Goal: Navigation & Orientation: Find specific page/section

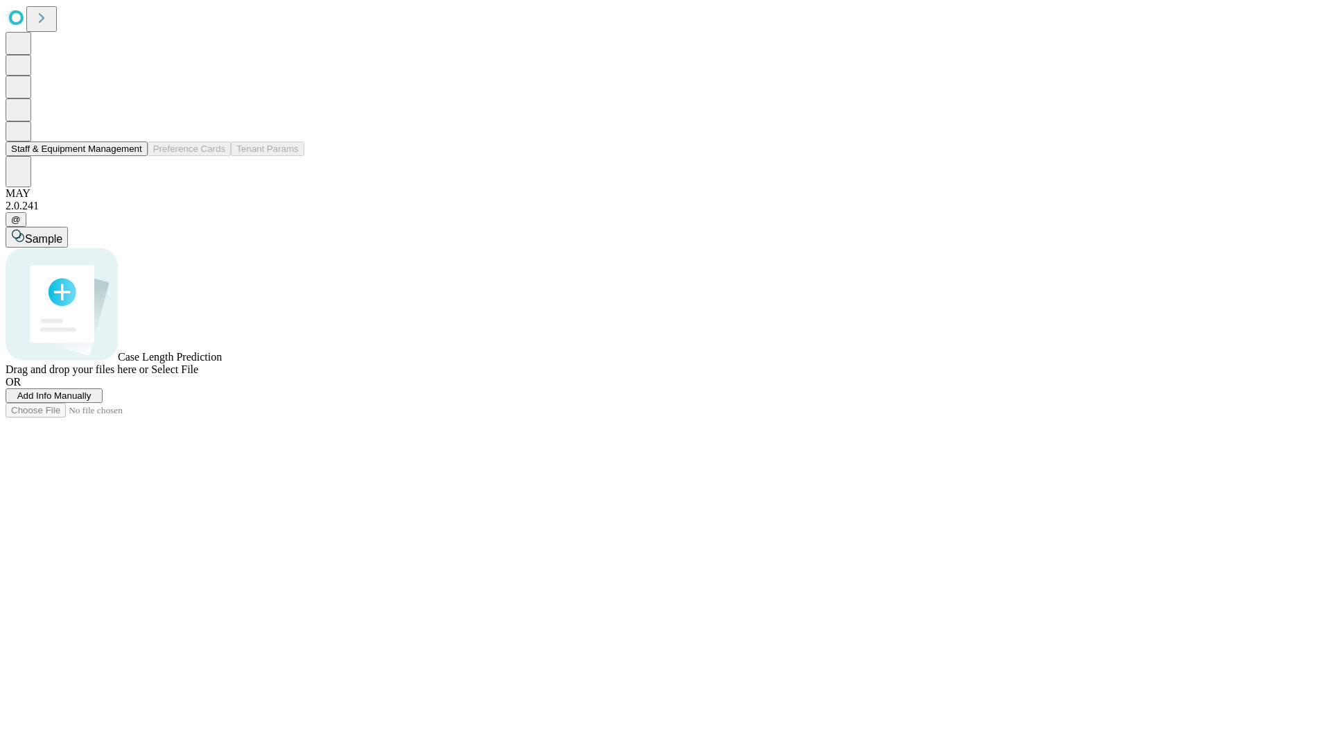
click at [132, 156] on button "Staff & Equipment Management" at bounding box center [77, 148] width 142 height 15
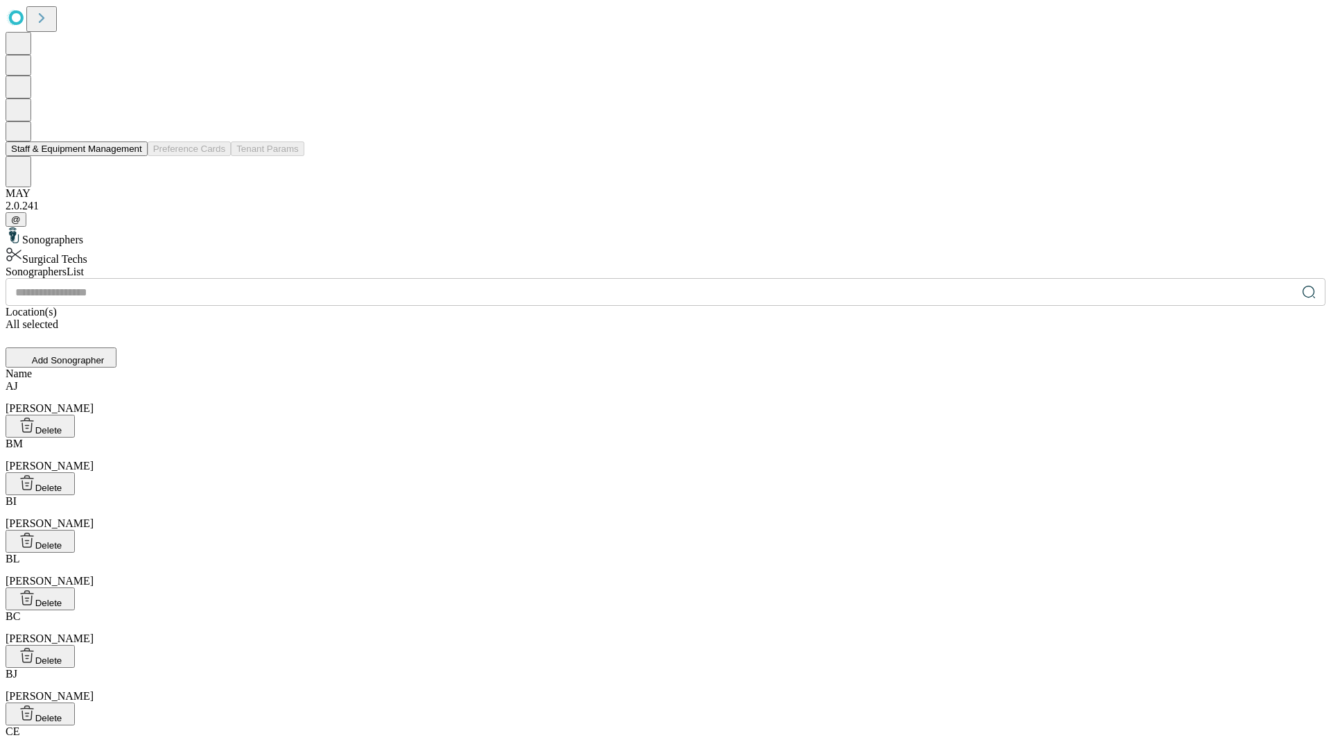
click at [132, 156] on button "Staff & Equipment Management" at bounding box center [77, 148] width 142 height 15
